Goal: Task Accomplishment & Management: Manage account settings

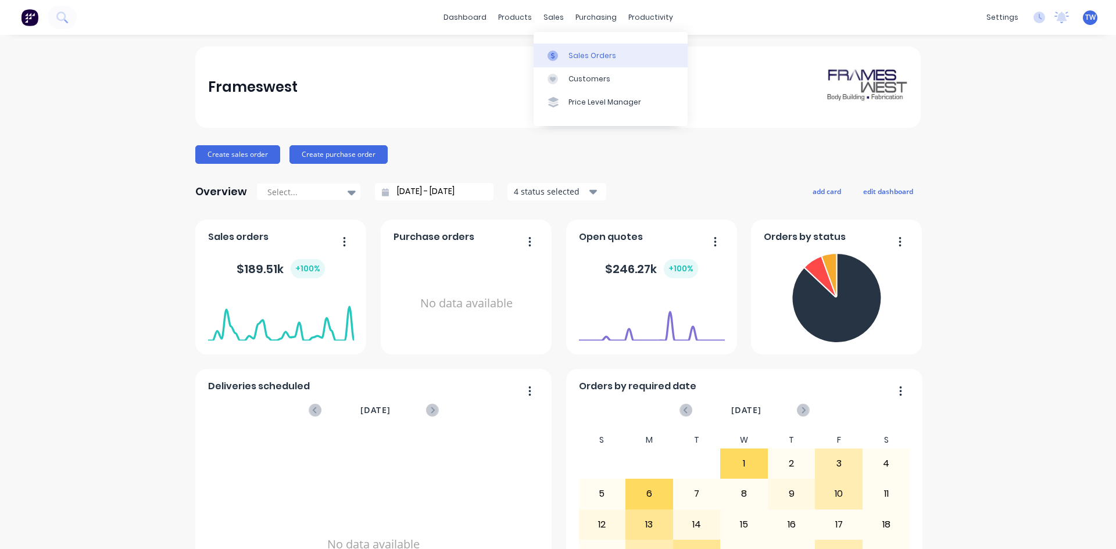
click at [576, 51] on div "Sales Orders" at bounding box center [592, 56] width 48 height 10
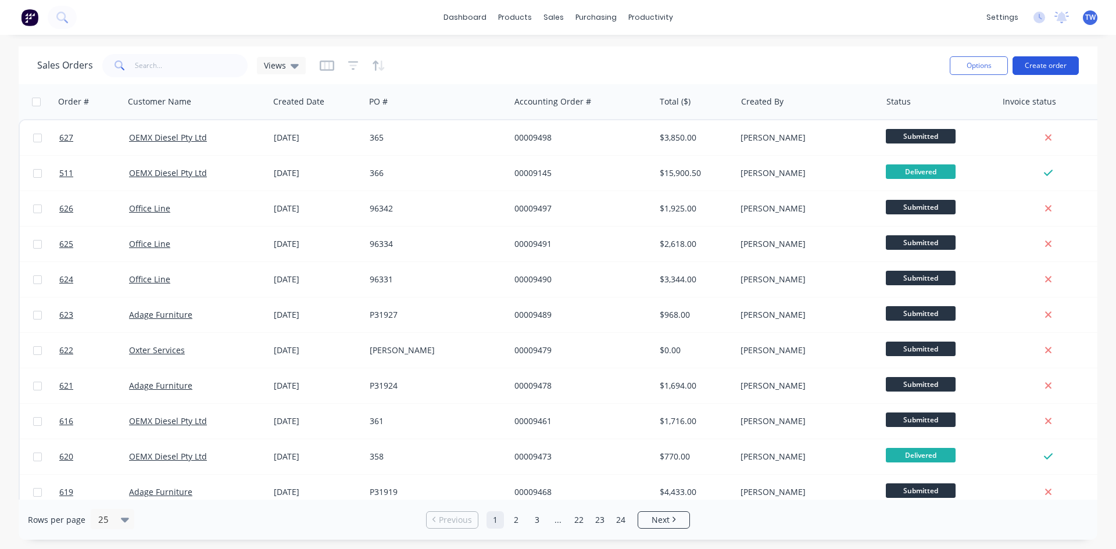
click at [1025, 64] on button "Create order" at bounding box center [1045, 65] width 66 height 19
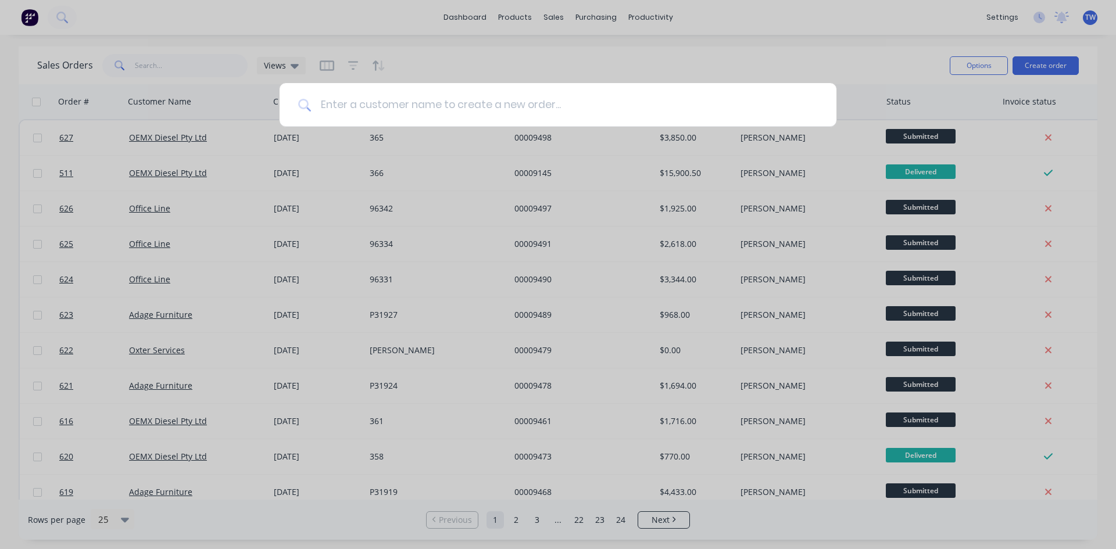
click at [653, 108] on input at bounding box center [564, 105] width 507 height 44
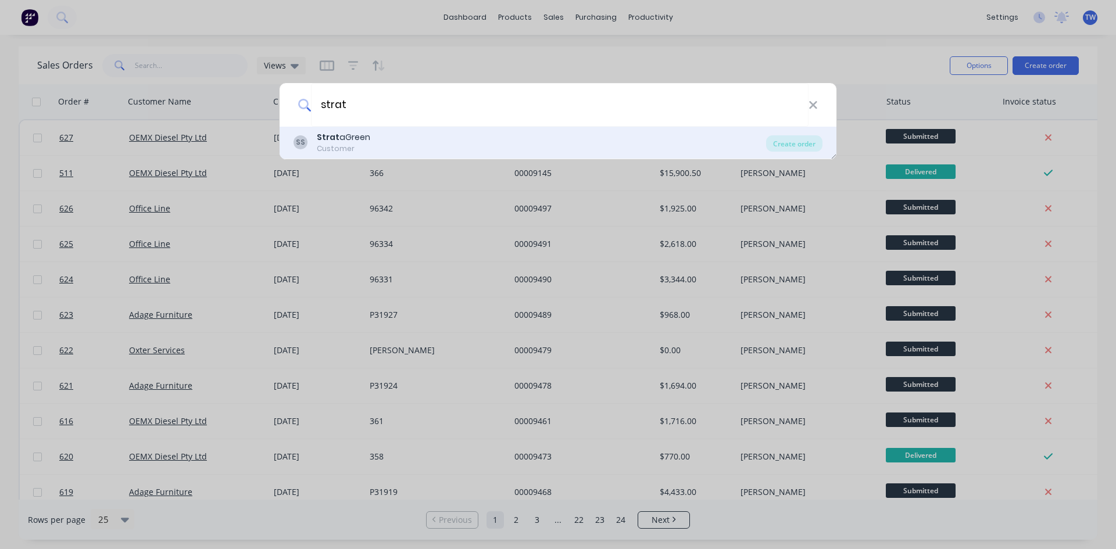
type input "strat"
click at [647, 142] on div "SS Strat aGreen Customer" at bounding box center [530, 142] width 473 height 23
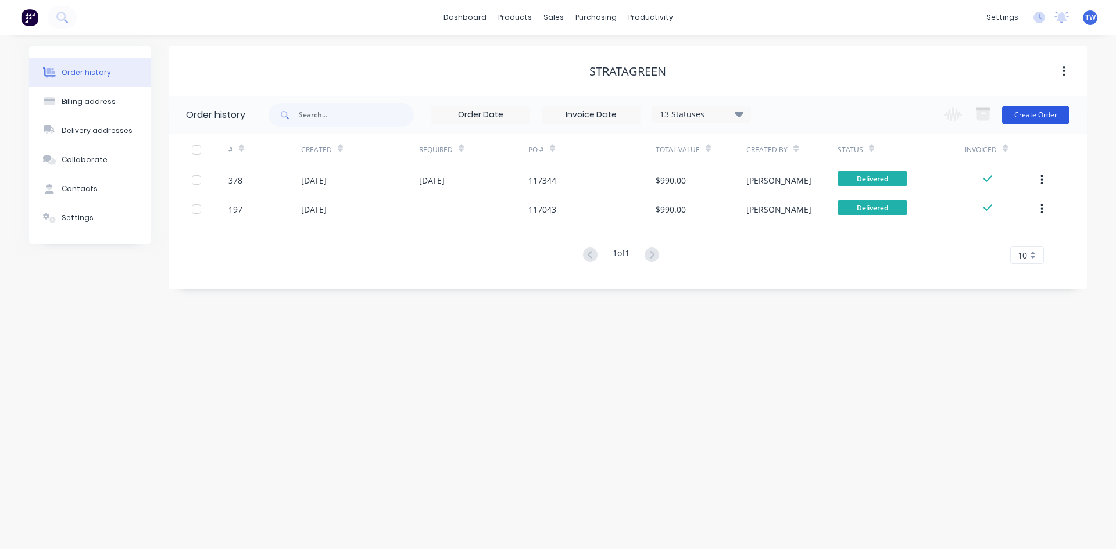
click at [1021, 112] on button "Create Order" at bounding box center [1035, 115] width 67 height 19
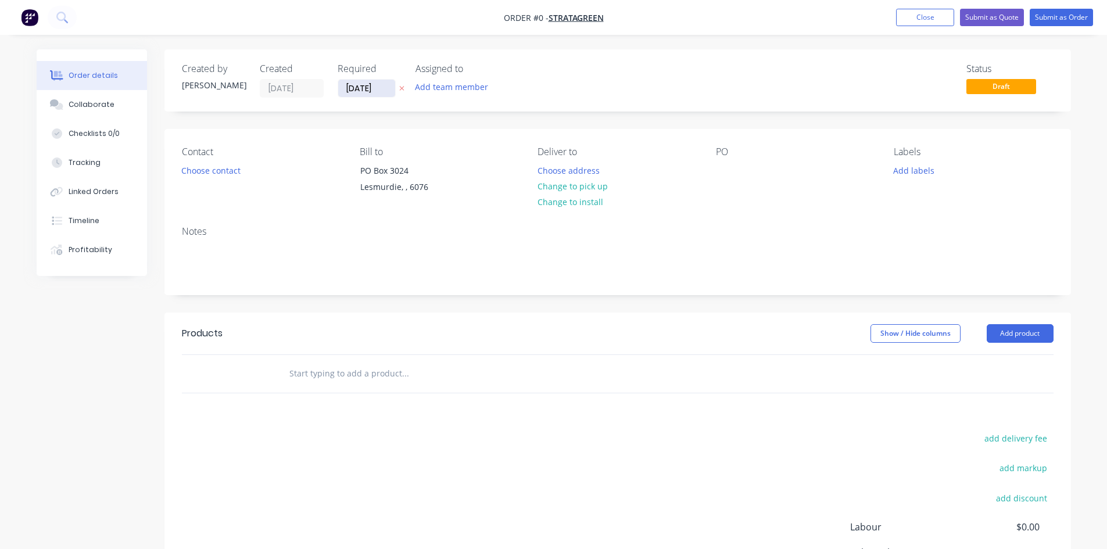
click at [366, 94] on input "[DATE]" at bounding box center [366, 88] width 57 height 17
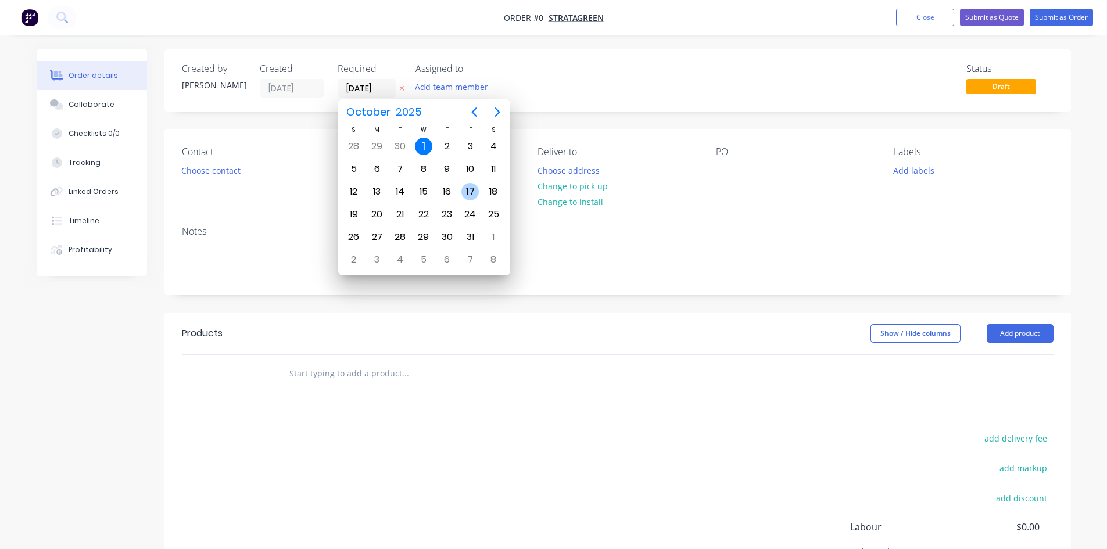
click at [467, 192] on div "17" at bounding box center [469, 191] width 17 height 17
type input "[DATE]"
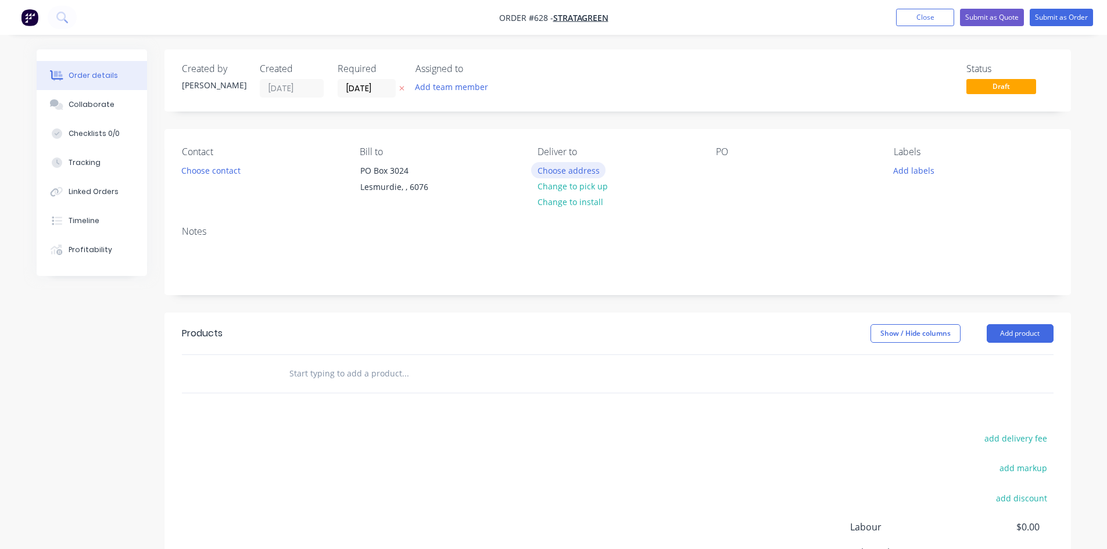
click at [578, 172] on button "Choose address" at bounding box center [568, 170] width 74 height 16
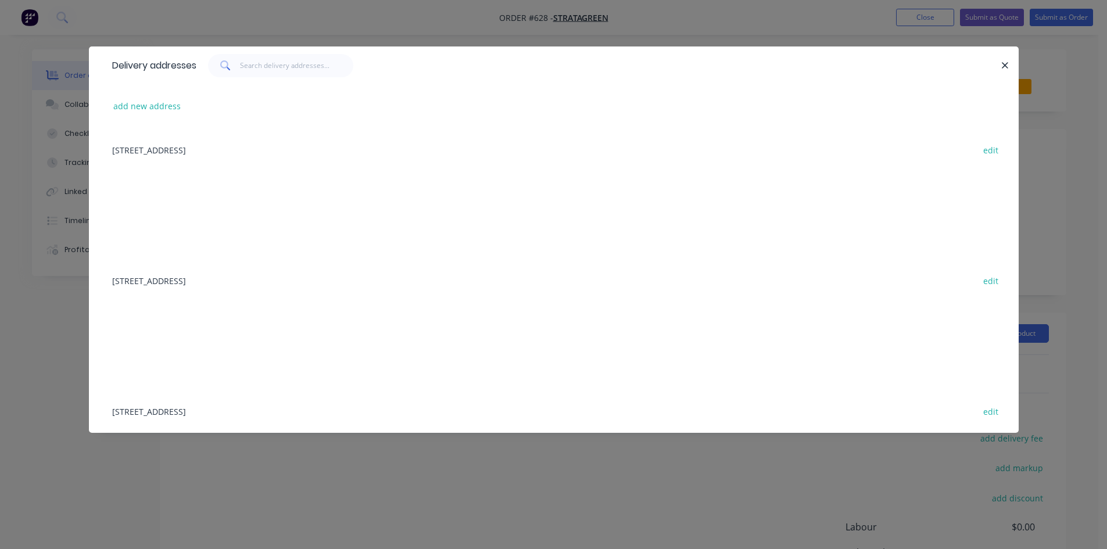
click at [168, 412] on div "5 Barrel Way Canning Vale edit" at bounding box center [553, 411] width 895 height 44
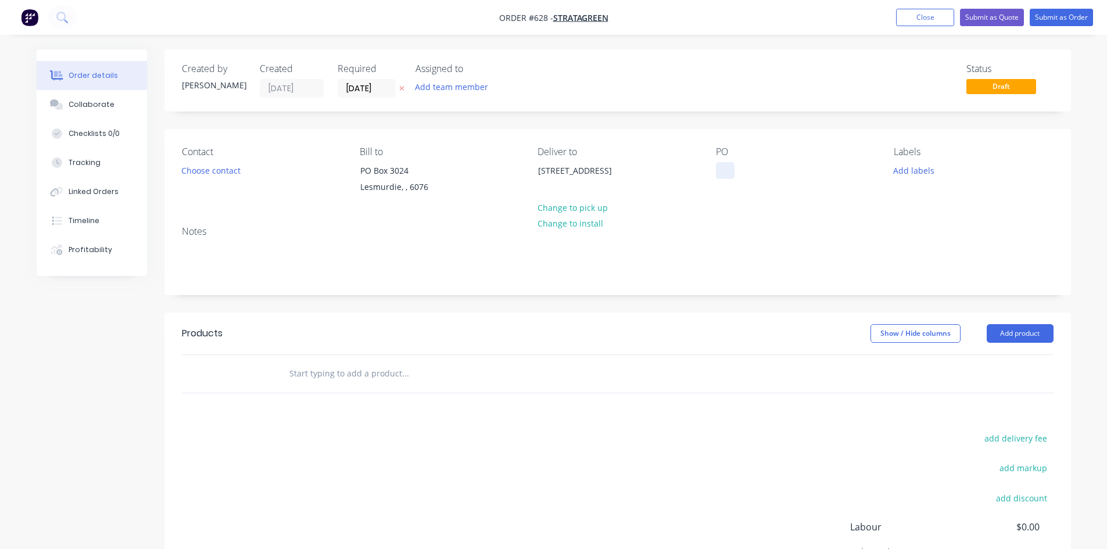
click at [728, 174] on div at bounding box center [725, 170] width 19 height 17
click at [1024, 330] on button "Add product" at bounding box center [1020, 333] width 67 height 19
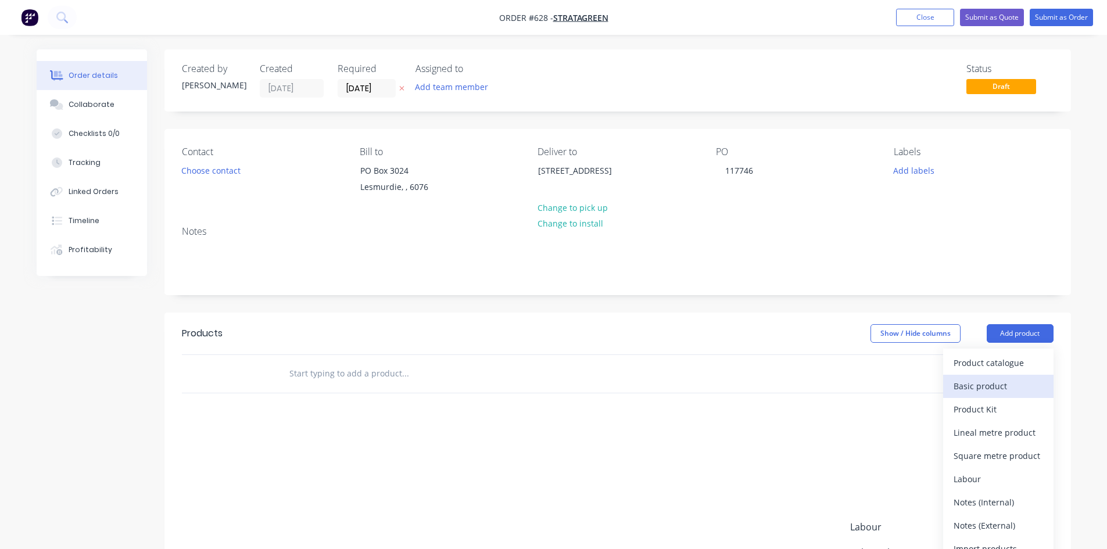
click at [996, 384] on div "Basic product" at bounding box center [999, 386] width 90 height 17
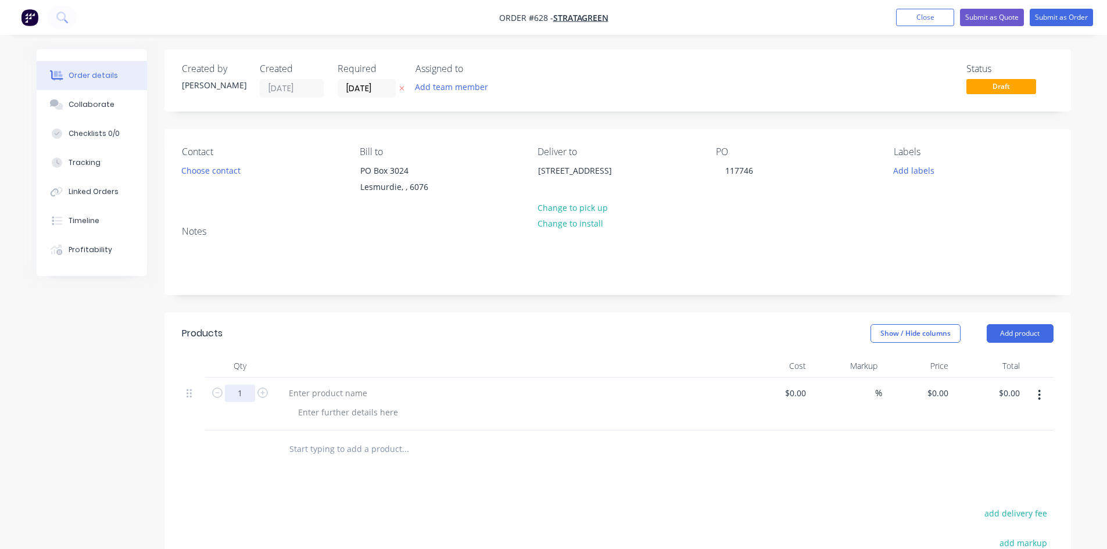
click at [239, 395] on input "1" at bounding box center [240, 393] width 30 height 17
type input "10"
click at [320, 389] on div at bounding box center [328, 393] width 97 height 17
paste div
click at [935, 392] on div "0 $0.00" at bounding box center [937, 393] width 31 height 17
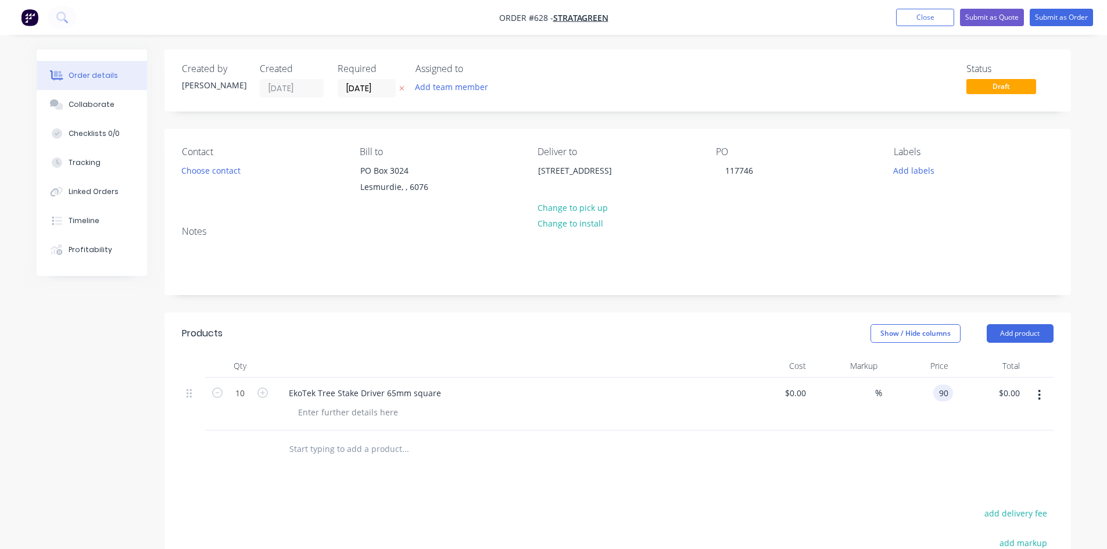
type input "$90.00"
type input "$900.00"
click at [1065, 16] on button "Submit as Order" at bounding box center [1061, 17] width 63 height 17
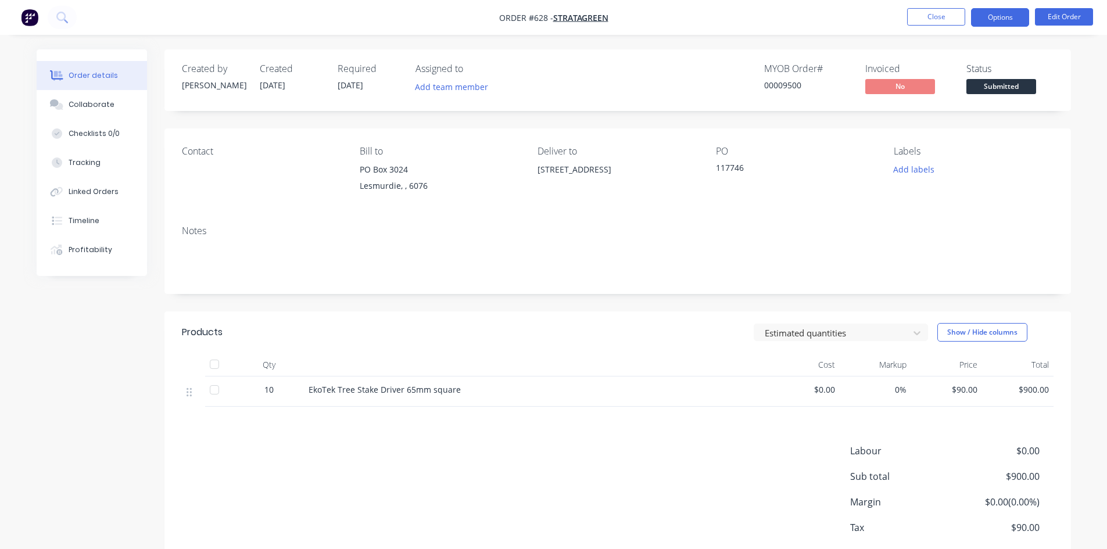
click at [1004, 22] on button "Options" at bounding box center [1000, 17] width 58 height 19
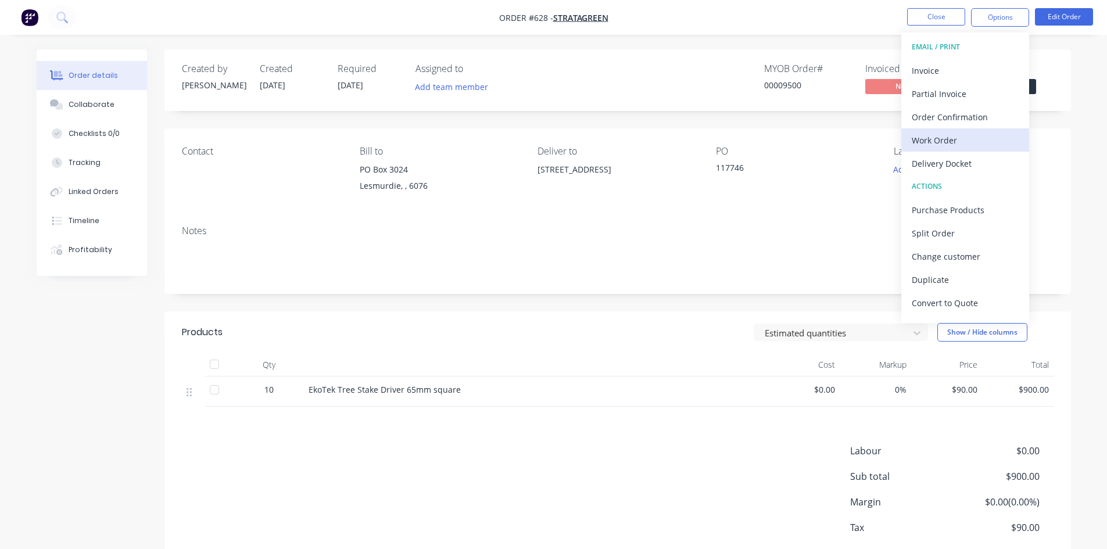
click at [956, 145] on div "Work Order" at bounding box center [965, 140] width 107 height 17
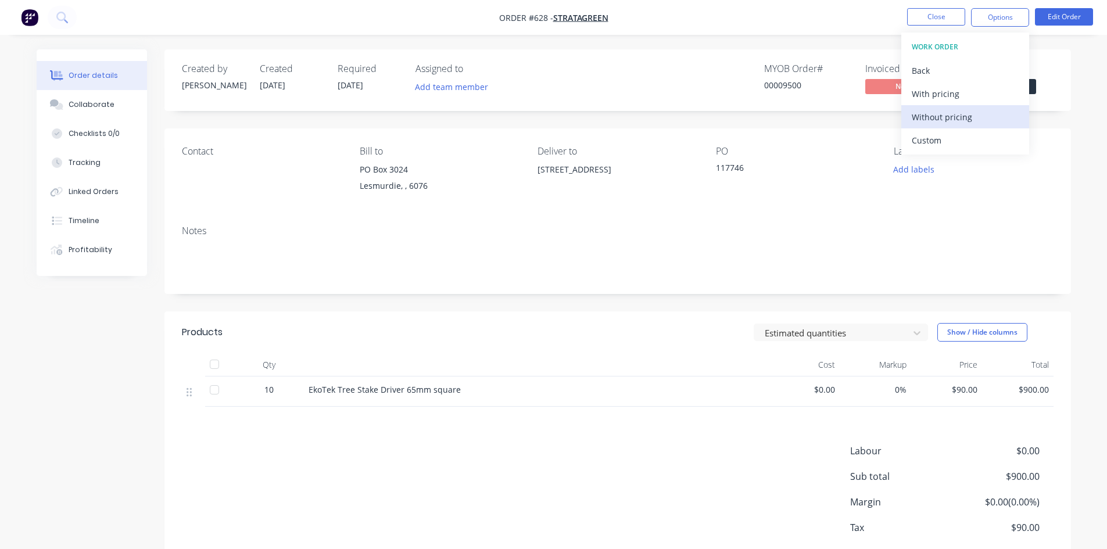
click at [953, 117] on div "Without pricing" at bounding box center [965, 117] width 107 height 17
click at [851, 50] on div "Created by [PERSON_NAME] Created [DATE] Required [DATE] Assigned to Add team me…" at bounding box center [617, 80] width 907 height 62
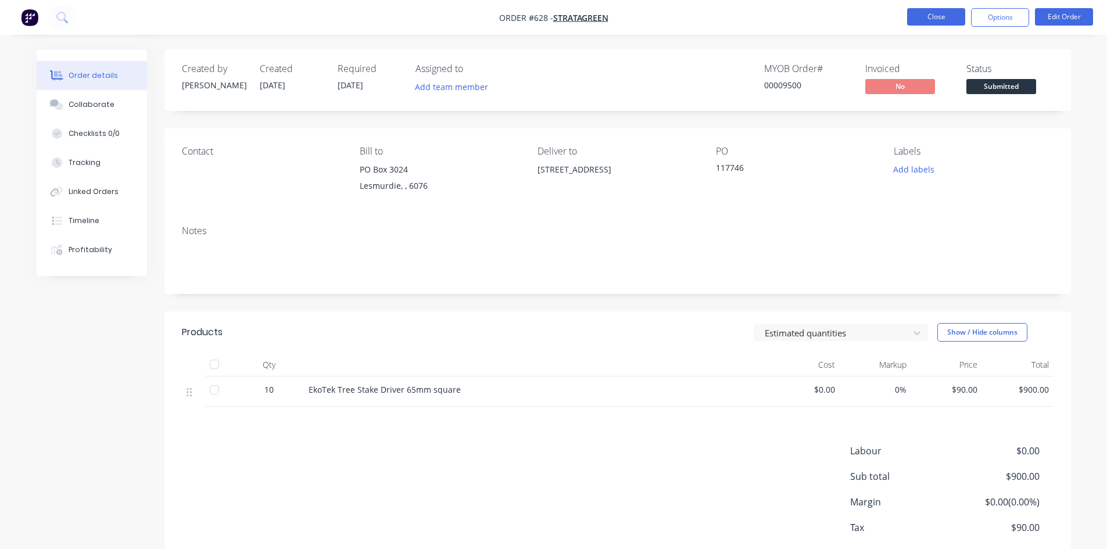
click at [926, 13] on button "Close" at bounding box center [936, 16] width 58 height 17
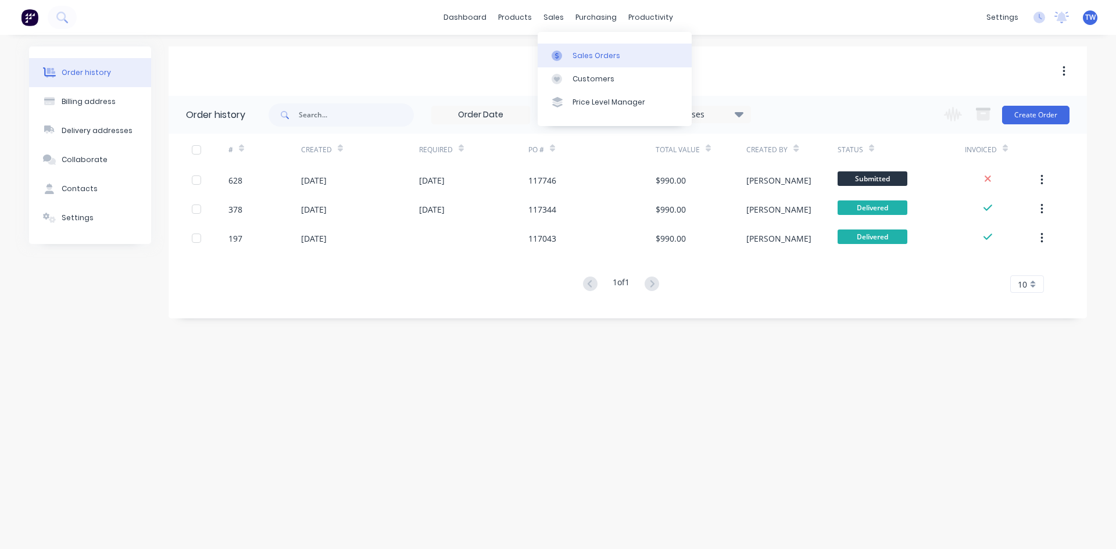
click at [611, 55] on div "Sales Orders" at bounding box center [597, 56] width 48 height 10
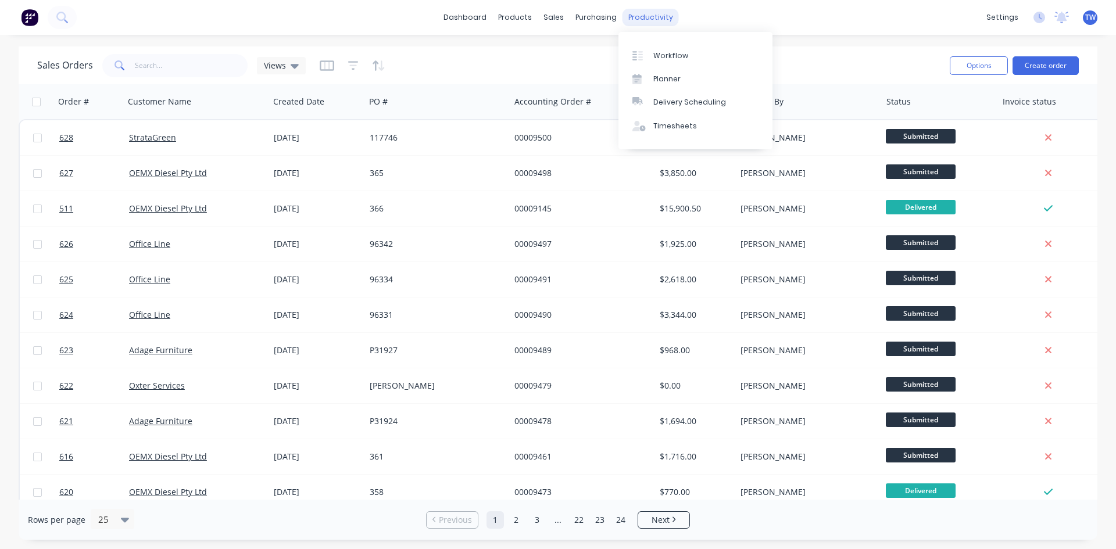
click at [642, 17] on div "productivity" at bounding box center [650, 17] width 56 height 17
click at [655, 51] on div "Workflow" at bounding box center [670, 56] width 35 height 10
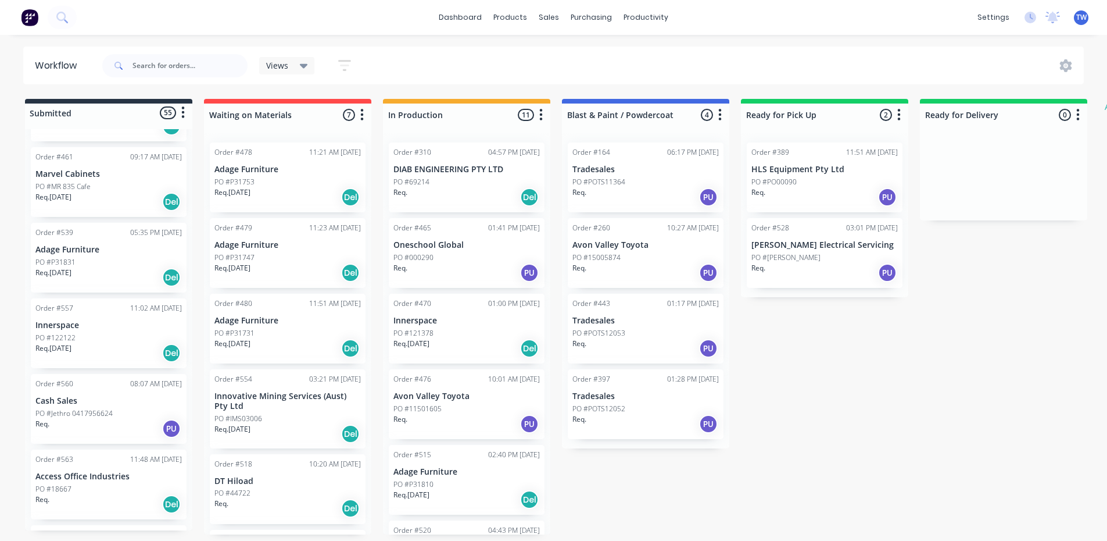
scroll to position [465, 0]
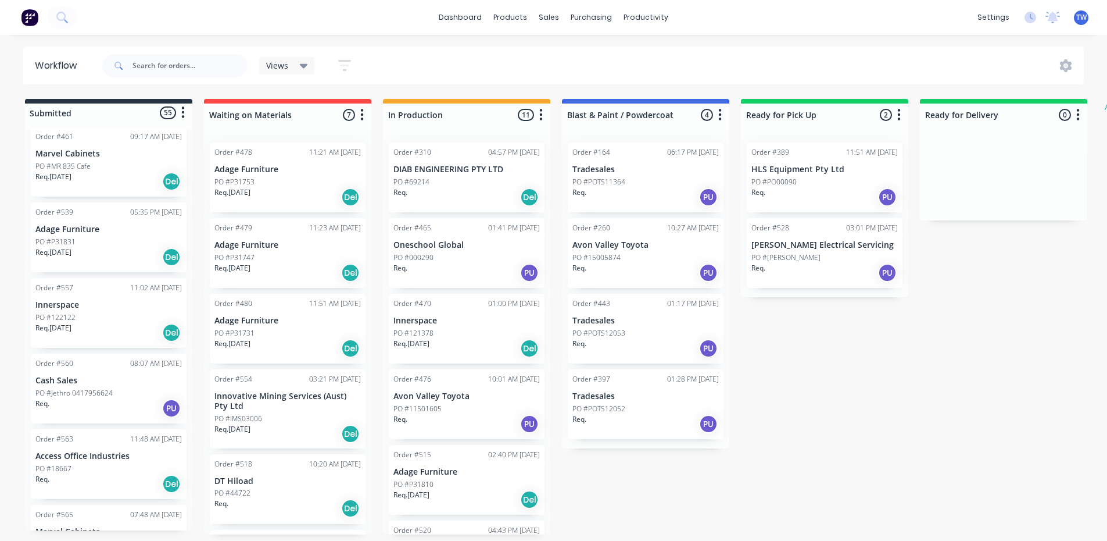
click at [78, 390] on p "PO #Jethro 0417956624" at bounding box center [73, 393] width 77 height 10
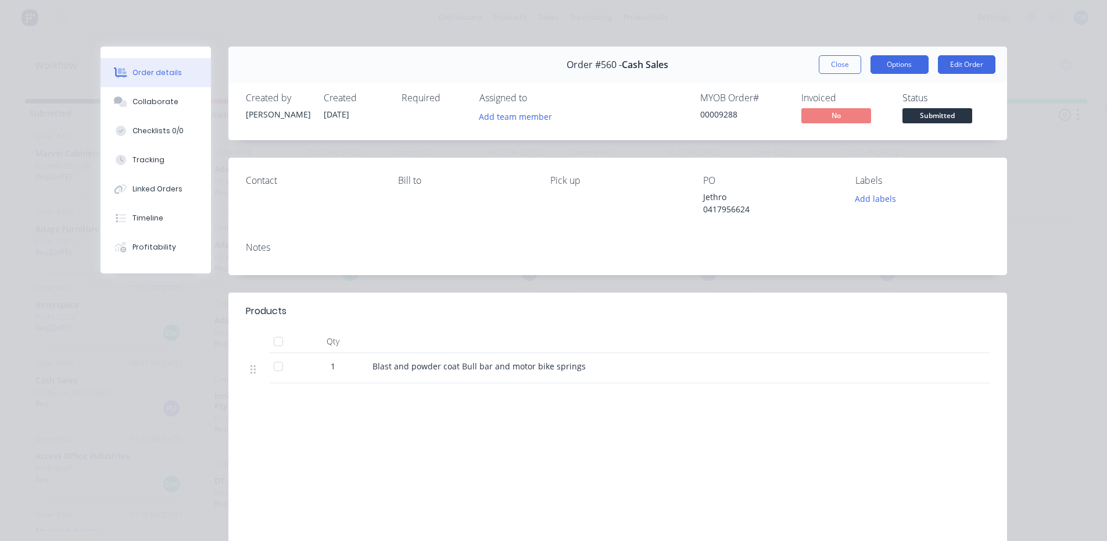
click at [899, 69] on button "Options" at bounding box center [900, 64] width 58 height 19
drag, startPoint x: 996, startPoint y: 223, endPoint x: 987, endPoint y: 215, distance: 11.9
click at [996, 224] on div "Contact [PERSON_NAME] to Pick up PO Jethro 0417956624 Labels Add labels" at bounding box center [617, 195] width 779 height 75
click at [843, 65] on button "Close" at bounding box center [840, 64] width 42 height 19
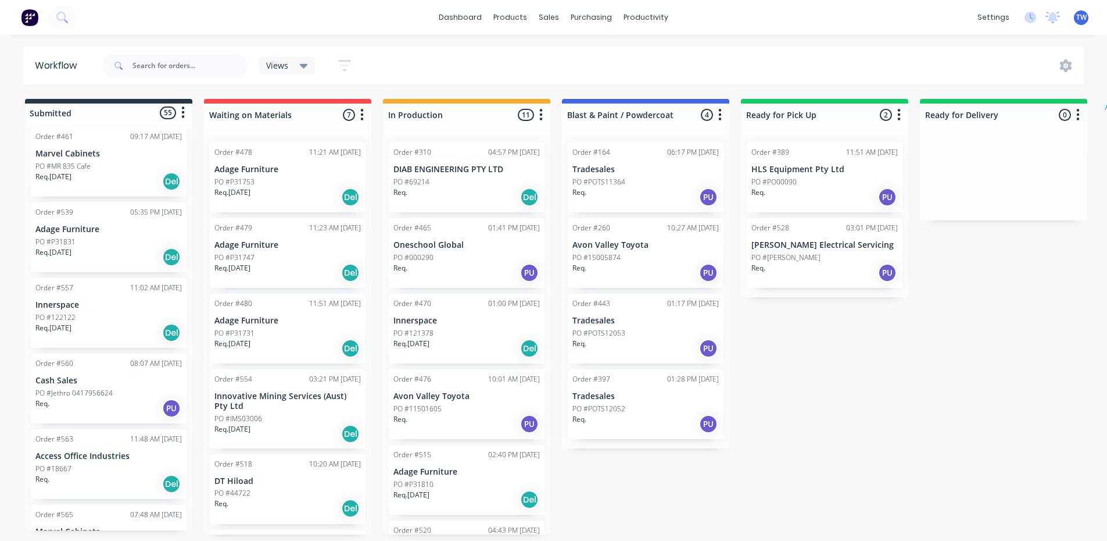
click at [86, 377] on p "Cash Sales" at bounding box center [108, 380] width 146 height 10
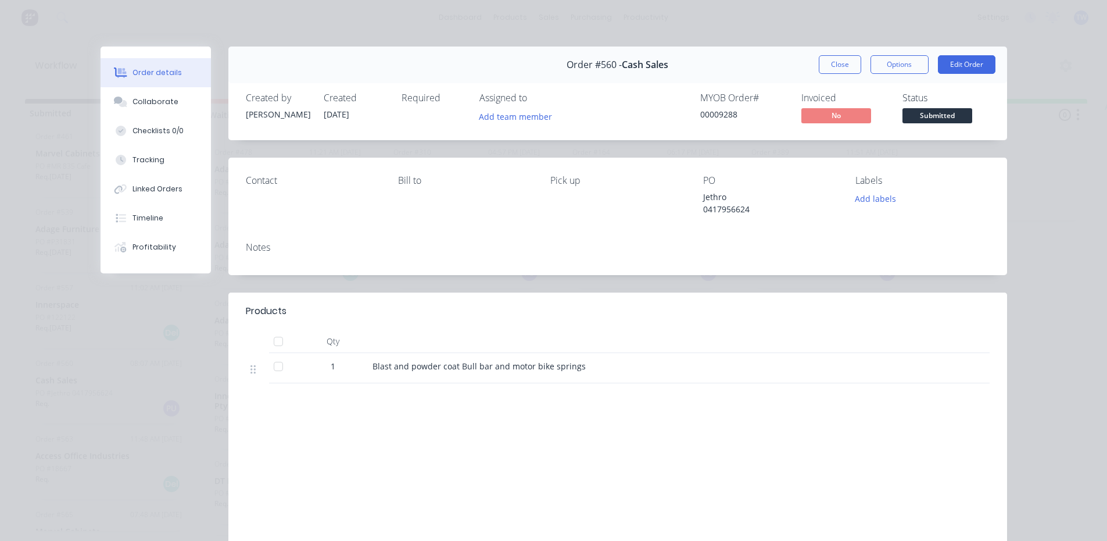
drag, startPoint x: 639, startPoint y: 344, endPoint x: 799, endPoint y: 374, distance: 163.2
click at [798, 373] on div "Blast and powder coat Bull bar and motor bike springs" at bounding box center [600, 368] width 465 height 30
click at [951, 65] on button "Edit Order" at bounding box center [967, 64] width 58 height 19
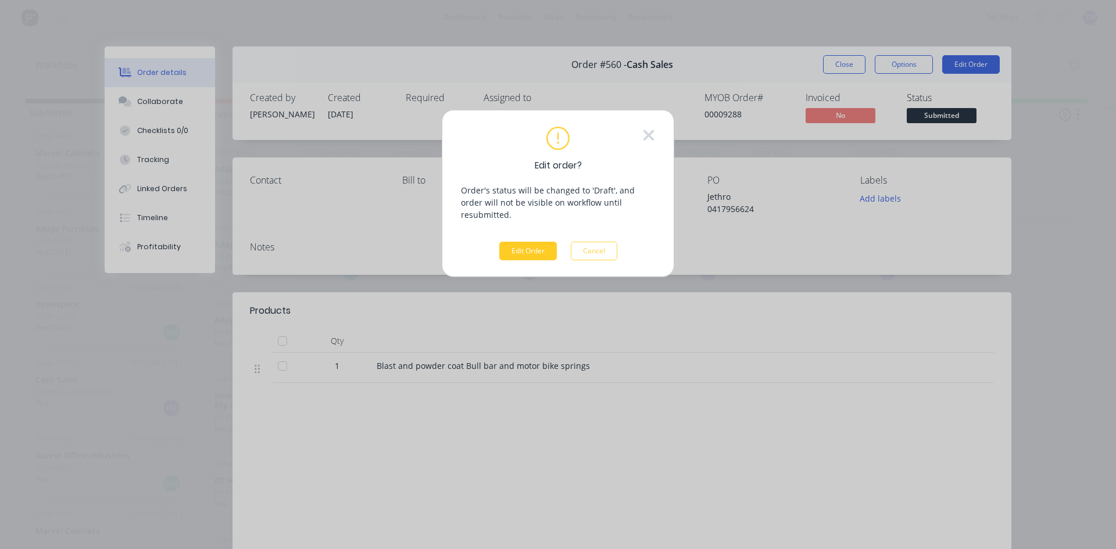
click at [531, 242] on button "Edit Order" at bounding box center [528, 251] width 58 height 19
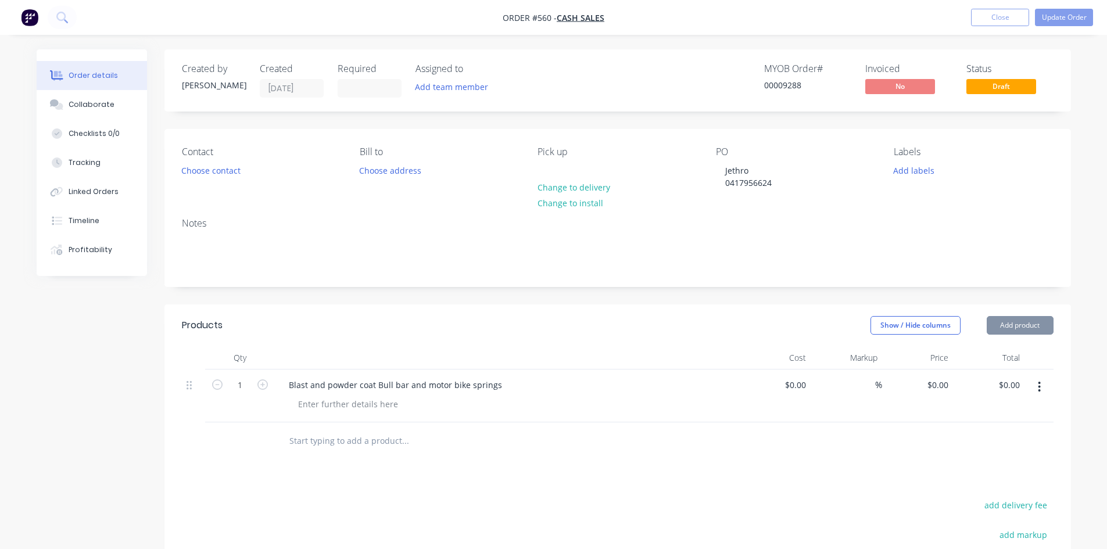
drag, startPoint x: 681, startPoint y: 257, endPoint x: 643, endPoint y: 381, distance: 129.1
click at [643, 381] on div "Blast and powder coat Bull bar and motor bike springs" at bounding box center [508, 385] width 456 height 17
drag, startPoint x: 643, startPoint y: 381, endPoint x: 826, endPoint y: 473, distance: 205.1
click at [824, 474] on div "Products Show / Hide columns Add product Qty Cost Markup Price Total 1 Blast an…" at bounding box center [617, 522] width 907 height 435
drag, startPoint x: 950, startPoint y: 421, endPoint x: 1042, endPoint y: 386, distance: 97.9
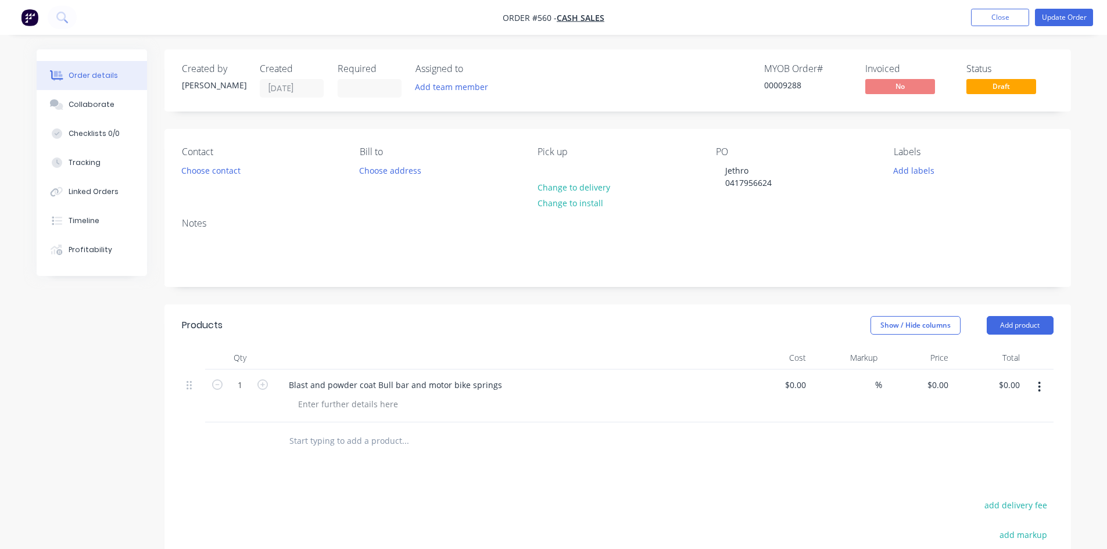
click at [1042, 386] on button "button" at bounding box center [1039, 387] width 27 height 21
click at [986, 90] on span "Draft" at bounding box center [1002, 86] width 70 height 15
click at [1014, 183] on div "Labels Add labels" at bounding box center [973, 168] width 159 height 45
click at [1000, 17] on button "Close" at bounding box center [1000, 17] width 58 height 17
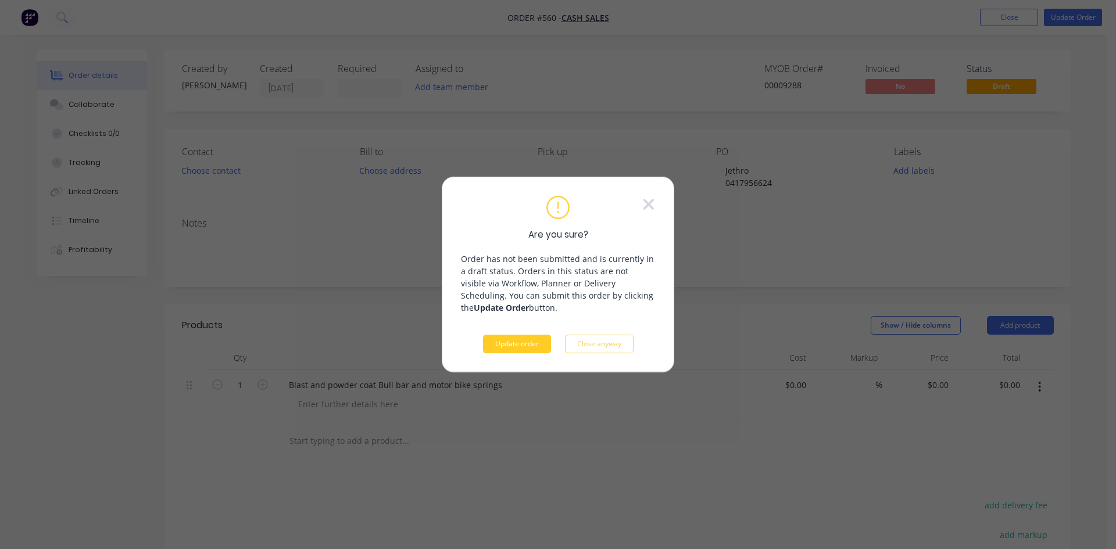
click at [542, 350] on button "Update order" at bounding box center [517, 344] width 68 height 19
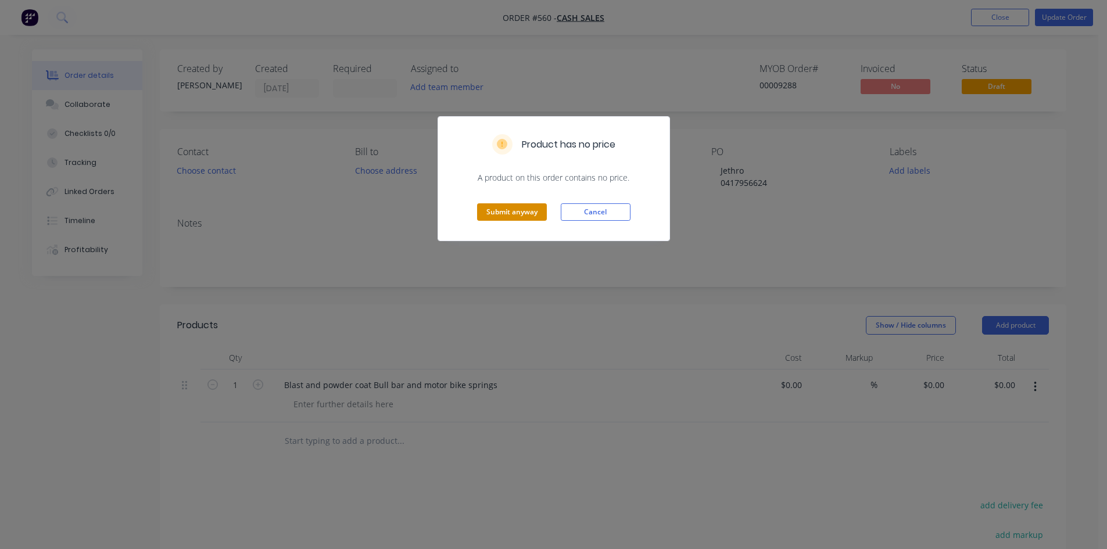
click at [540, 216] on button "Submit anyway" at bounding box center [512, 211] width 70 height 17
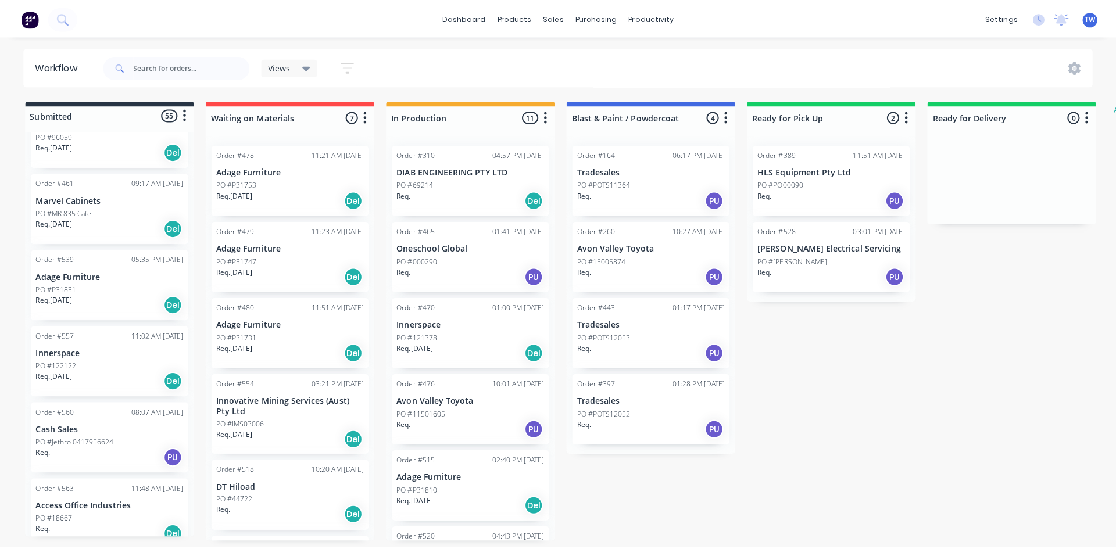
scroll to position [465, 0]
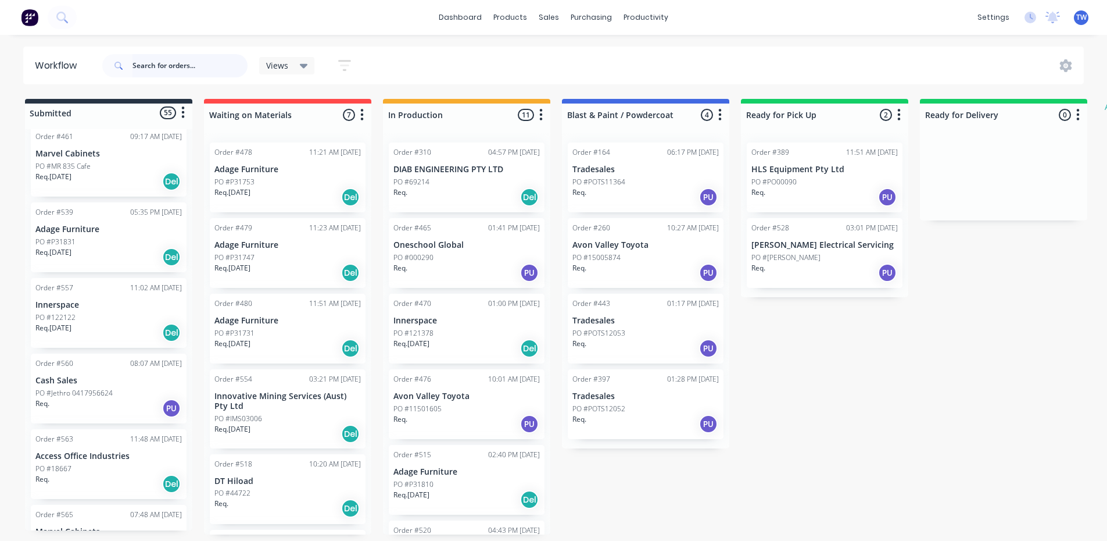
click at [168, 67] on input "text" at bounding box center [190, 65] width 115 height 23
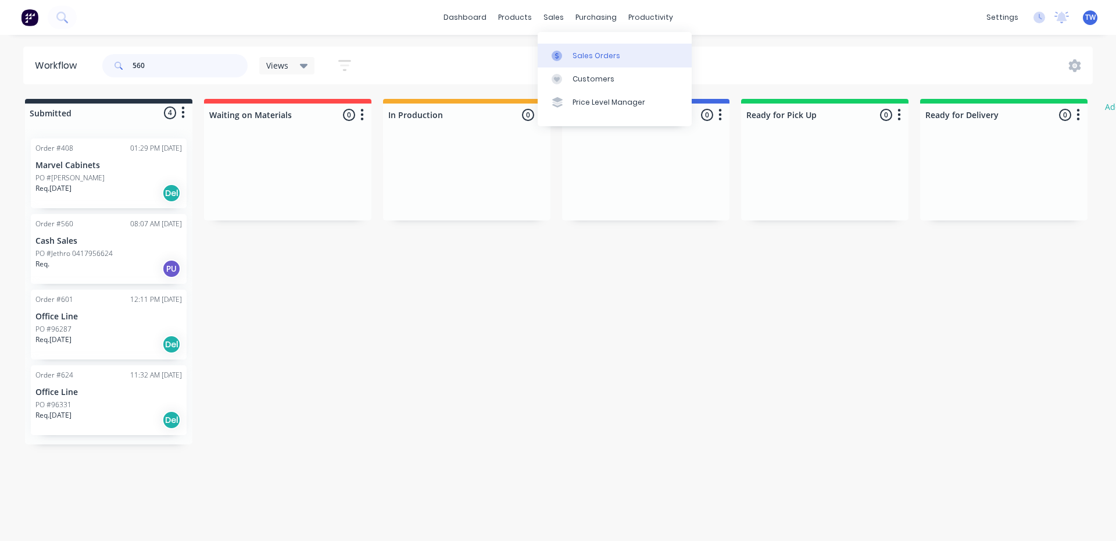
type input "560"
click at [593, 59] on div "Sales Orders" at bounding box center [597, 56] width 48 height 10
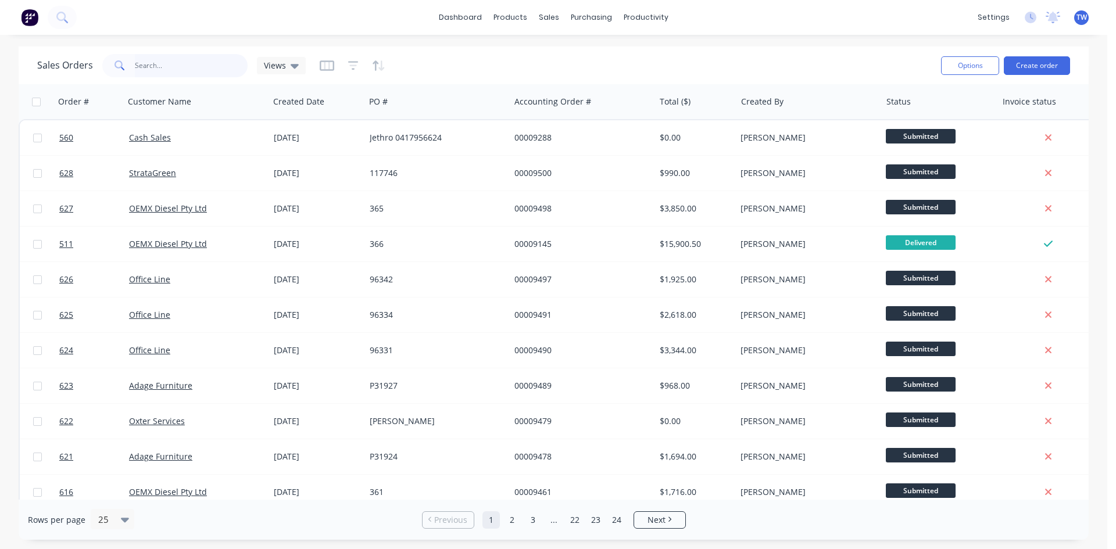
click at [176, 69] on input "text" at bounding box center [191, 65] width 113 height 23
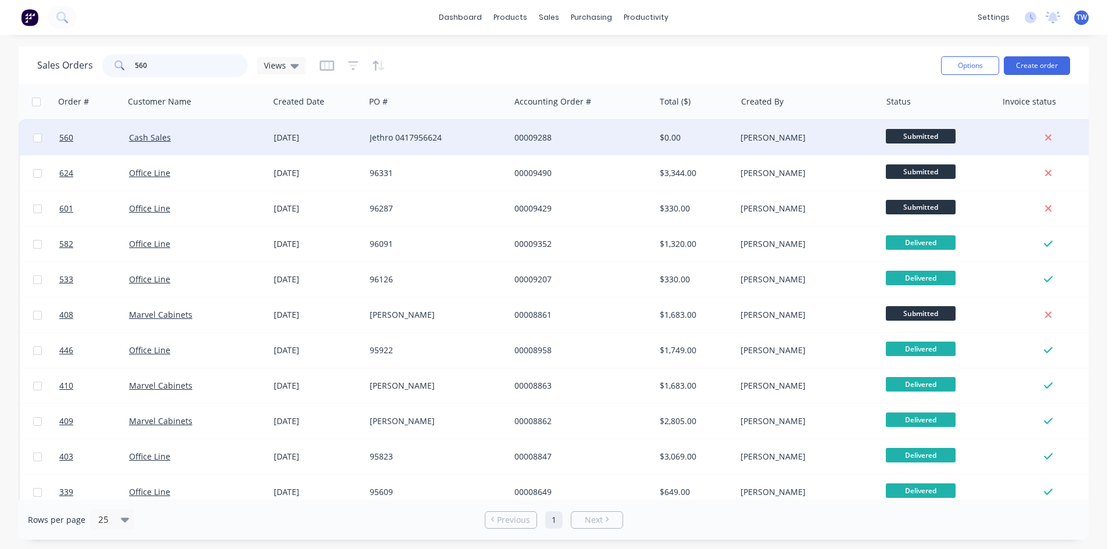
type input "560"
click at [813, 137] on button "Archive" at bounding box center [853, 136] width 116 height 23
